Goal: Task Accomplishment & Management: Use online tool/utility

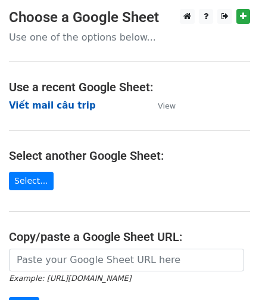
click at [63, 106] on strong "Viết mail câu trip" at bounding box center [52, 105] width 87 height 11
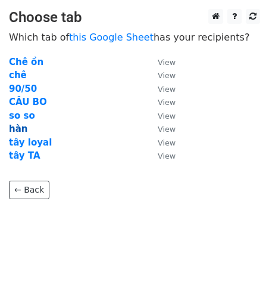
click at [21, 126] on strong "hàn" at bounding box center [18, 128] width 18 height 11
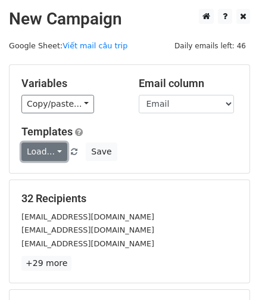
click at [60, 152] on link "Load..." at bounding box center [44, 151] width 46 height 18
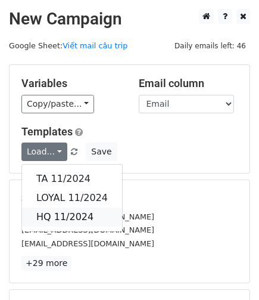
click at [66, 214] on link "HQ 11/2024" at bounding box center [72, 216] width 100 height 19
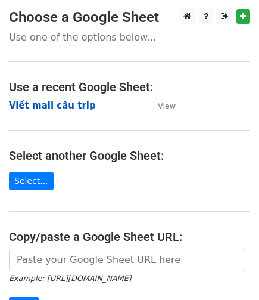
click at [76, 104] on strong "Viết mail câu trip" at bounding box center [52, 105] width 87 height 11
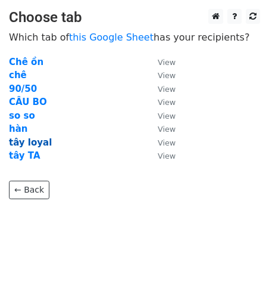
click at [40, 140] on strong "tây loyal" at bounding box center [30, 142] width 43 height 11
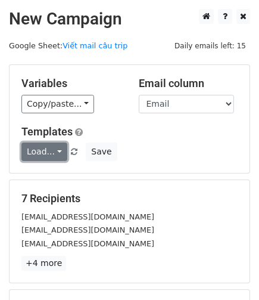
click at [50, 154] on link "Load..." at bounding box center [44, 151] width 46 height 18
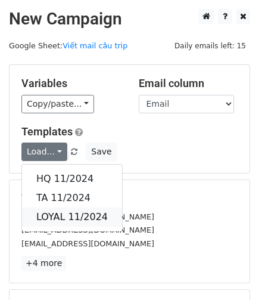
click at [77, 214] on link "LOYAL 11/2024" at bounding box center [72, 216] width 100 height 19
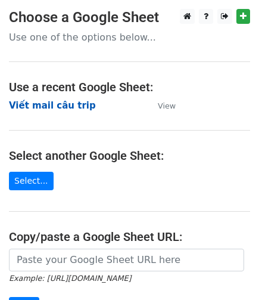
click at [44, 107] on strong "Viết mail câu trip" at bounding box center [52, 105] width 87 height 11
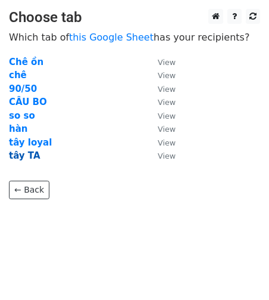
click at [25, 154] on strong "tây TA" at bounding box center [25, 155] width 32 height 11
